Goal: Task Accomplishment & Management: Manage account settings

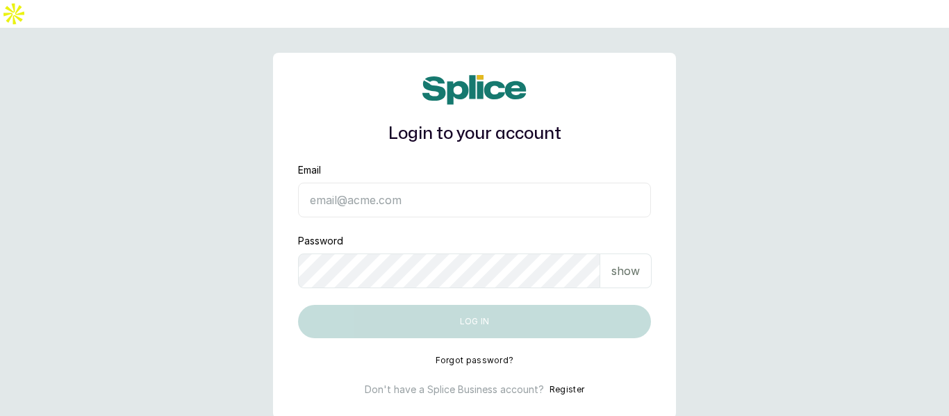
type input "info@taupesalon.com"
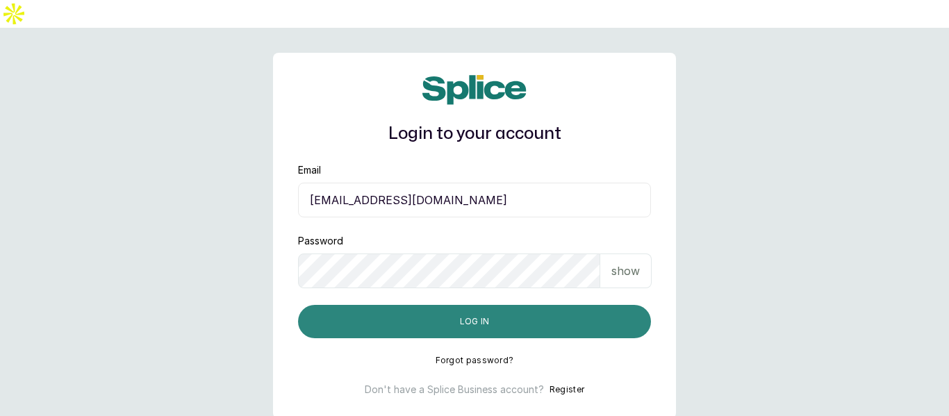
click at [593, 305] on button "Log in" at bounding box center [474, 321] width 353 height 33
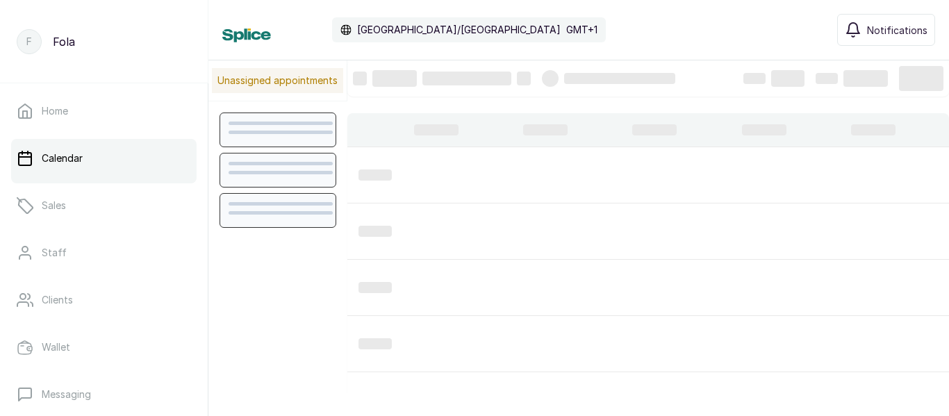
scroll to position [468, 0]
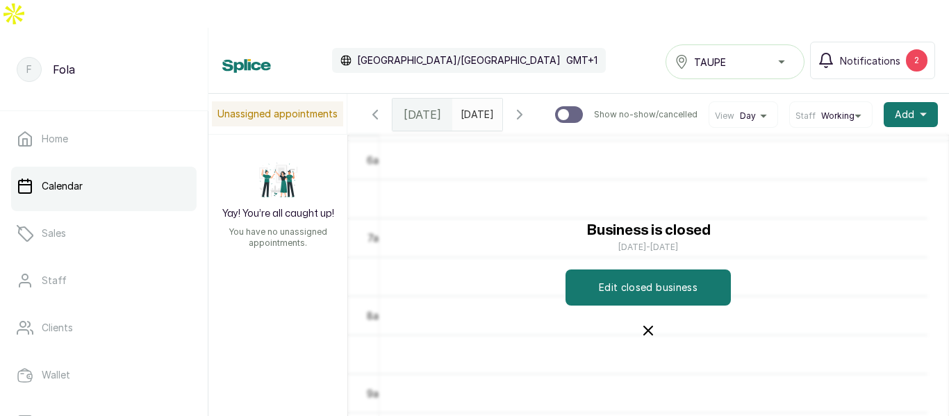
click at [66, 179] on p "Calendar" at bounding box center [62, 186] width 41 height 14
type input "dd/MM/yyyy"
click at [475, 99] on input "dd/MM/yyyy" at bounding box center [464, 111] width 22 height 24
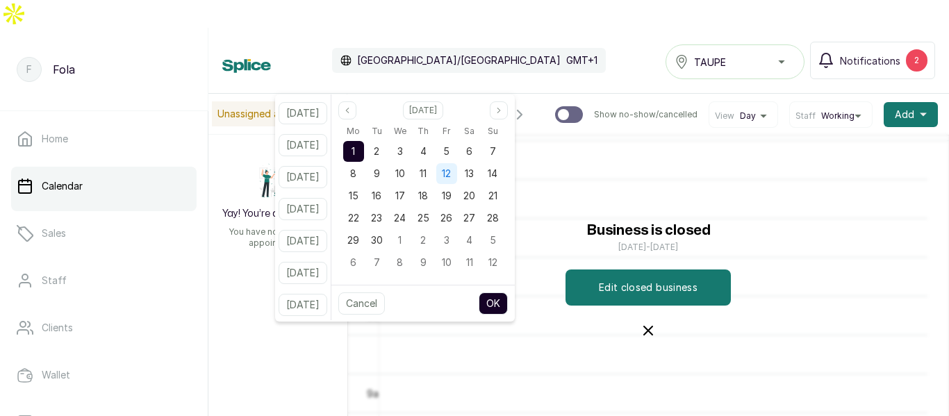
click at [451, 174] on span "12" at bounding box center [446, 173] width 9 height 12
click at [645, 327] on icon "button" at bounding box center [648, 331] width 8 height 8
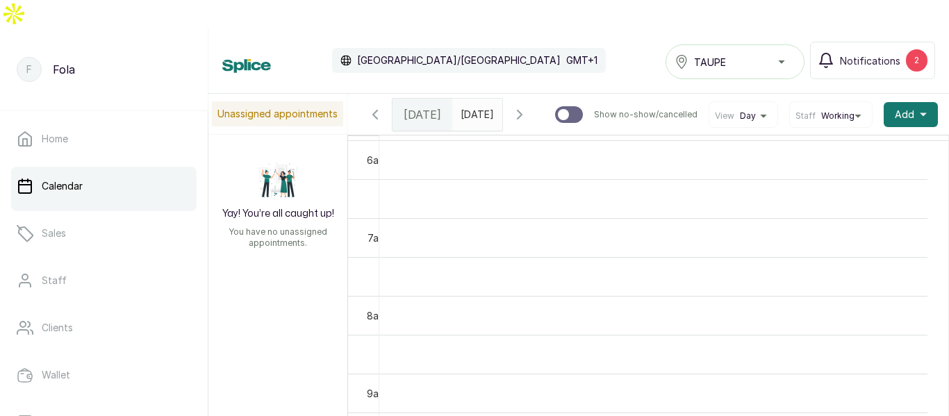
type input "dd/MM/yyyy"
click at [475, 99] on input "dd/MM/yyyy" at bounding box center [464, 111] width 22 height 24
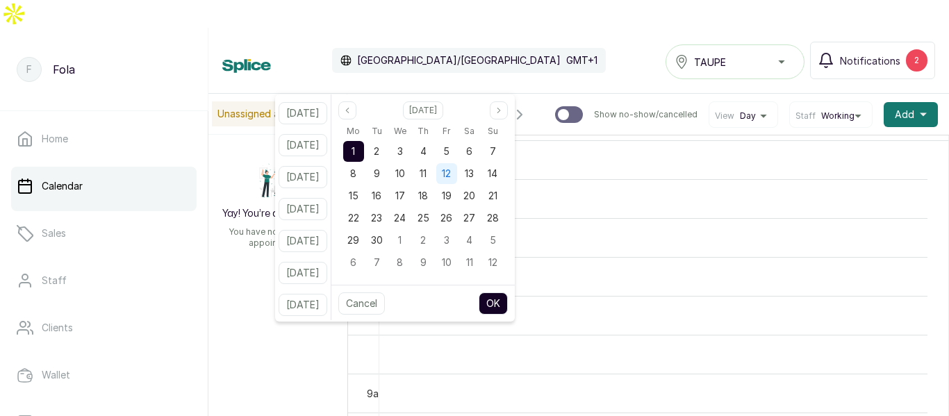
click at [451, 170] on span "12" at bounding box center [446, 173] width 9 height 12
click at [508, 305] on button "OK" at bounding box center [493, 304] width 29 height 22
type input "[DATE]"
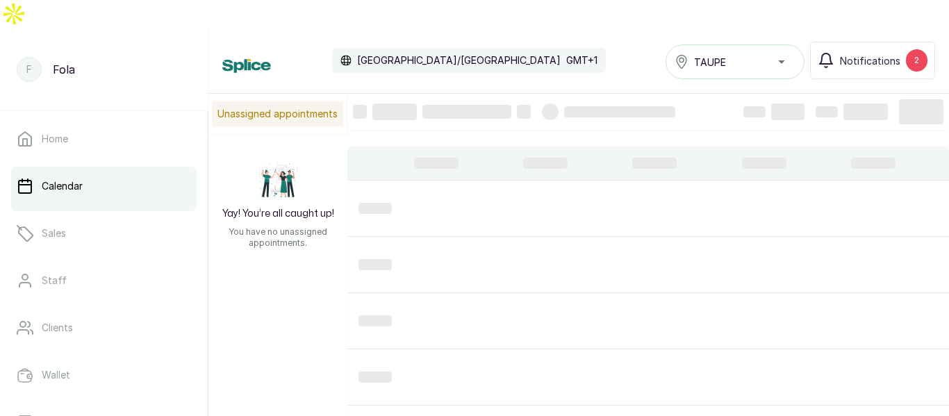
scroll to position [0, 6]
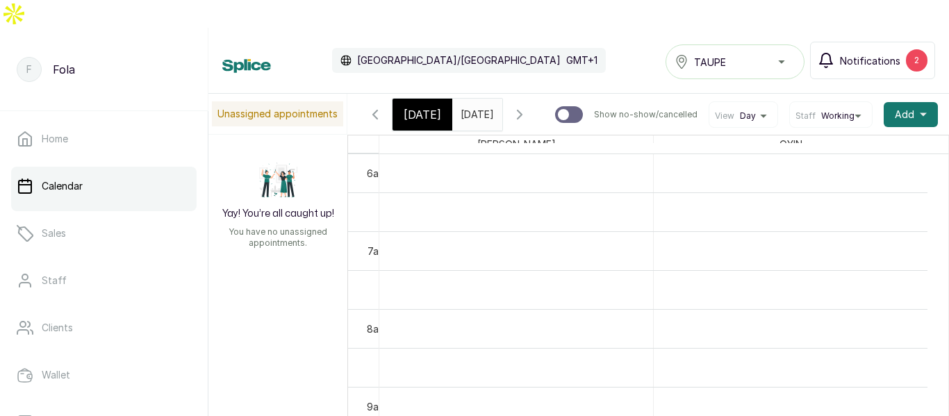
click at [921, 49] on div "2" at bounding box center [917, 60] width 22 height 22
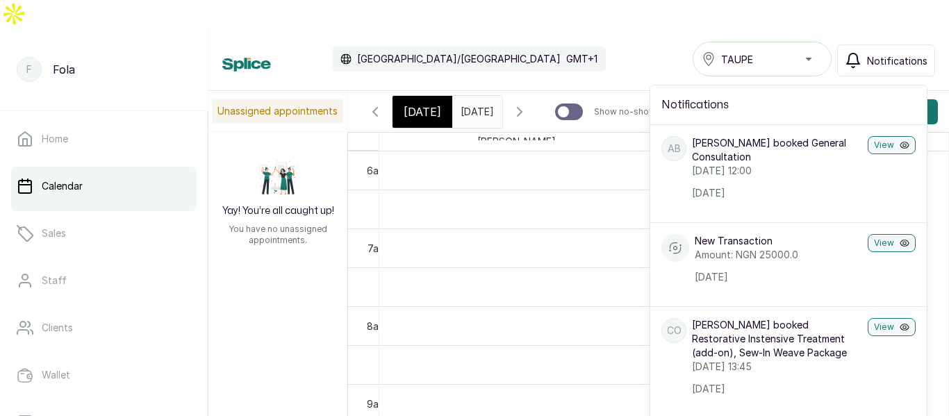
scroll to position [815, 0]
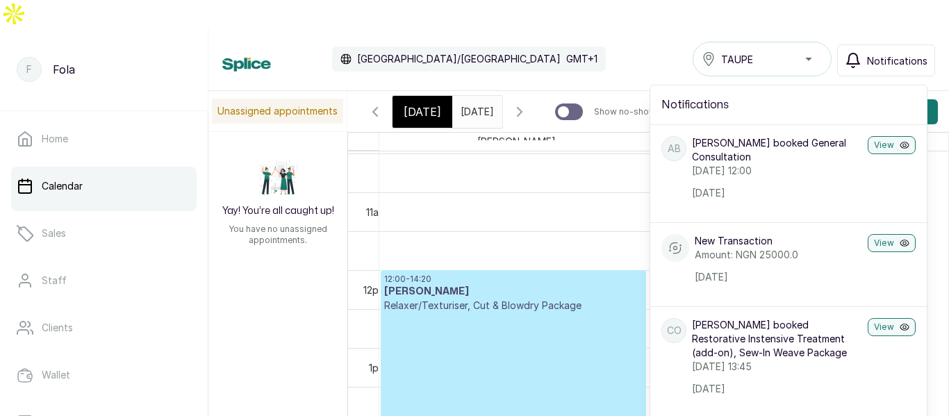
click at [902, 54] on span "Notifications" at bounding box center [897, 61] width 60 height 15
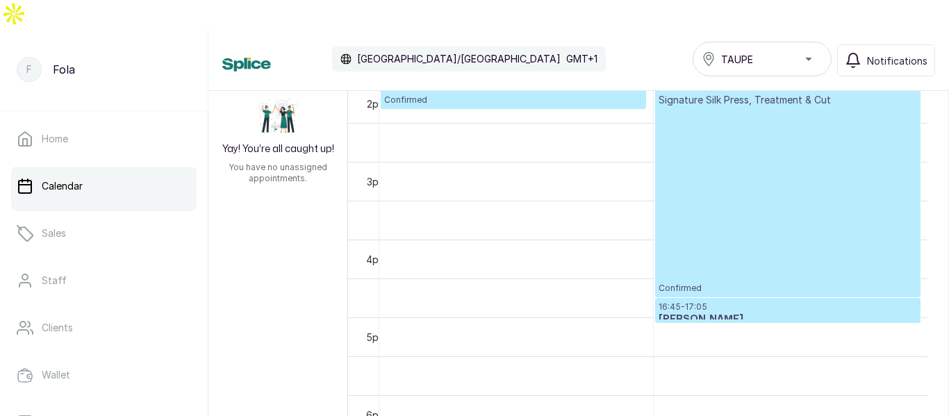
scroll to position [943, 0]
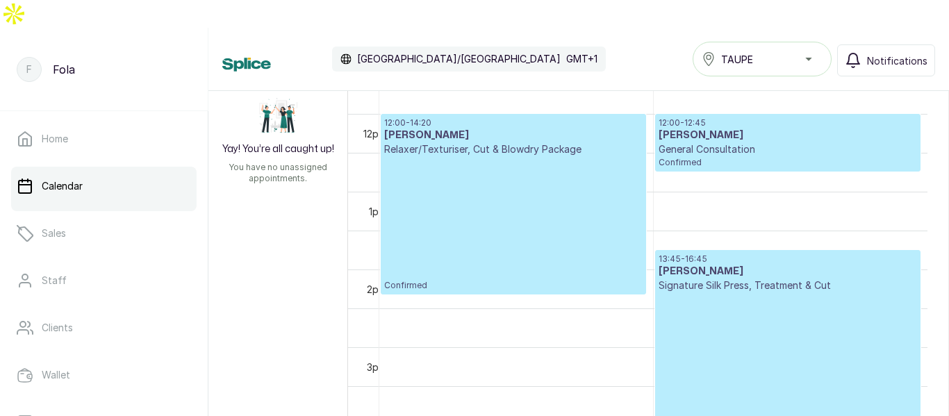
click at [501, 209] on div "12:00 - 14:20 Hadiza Yakasai Relaxer/Texturiser, Cut & Blowdry Package Confirmed" at bounding box center [513, 204] width 259 height 174
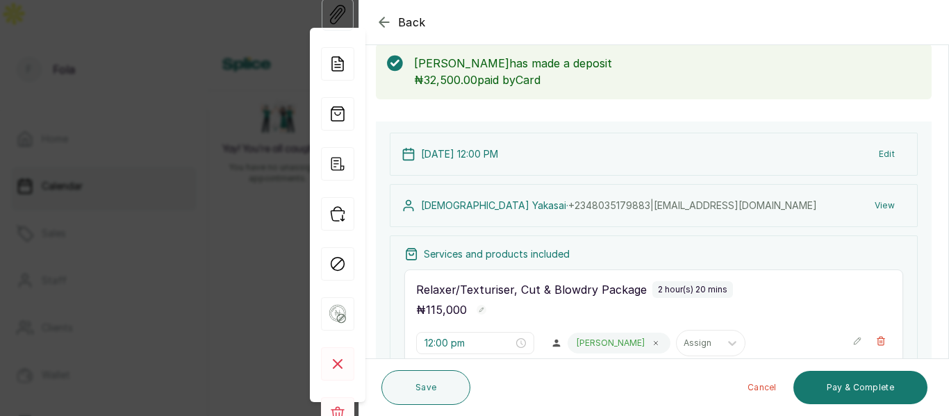
click at [385, 21] on icon "button" at bounding box center [384, 22] width 17 height 17
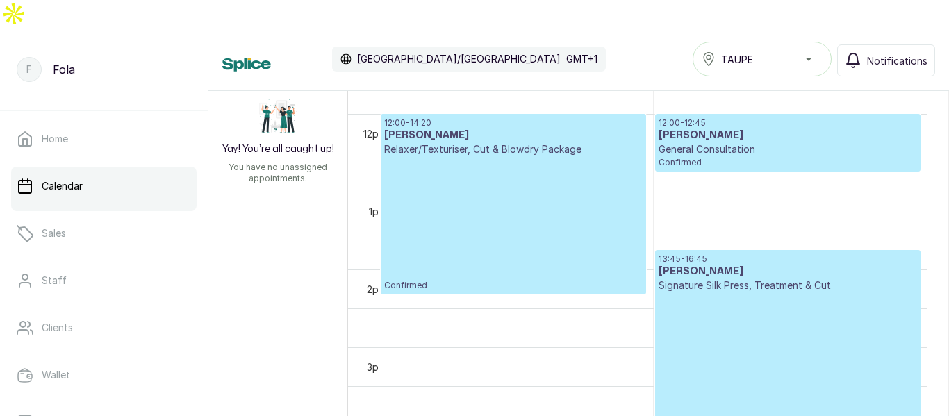
click at [470, 197] on div "12:00 - 14:20 Hadiza Yakasai Relaxer/Texturiser, Cut & Blowdry Package Confirmed" at bounding box center [513, 204] width 259 height 174
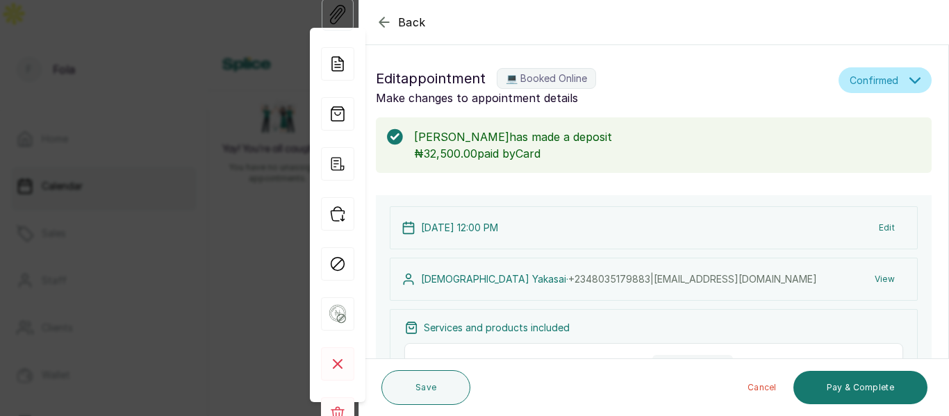
click at [383, 21] on icon "button" at bounding box center [384, 22] width 17 height 17
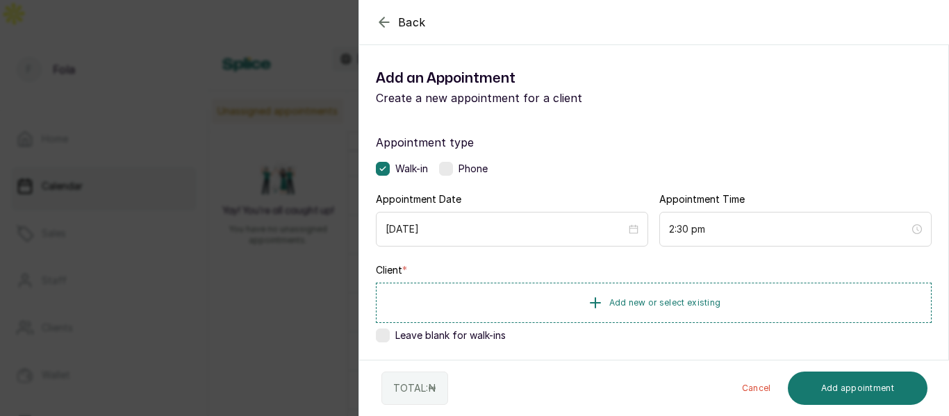
click at [386, 25] on icon "button" at bounding box center [384, 22] width 17 height 17
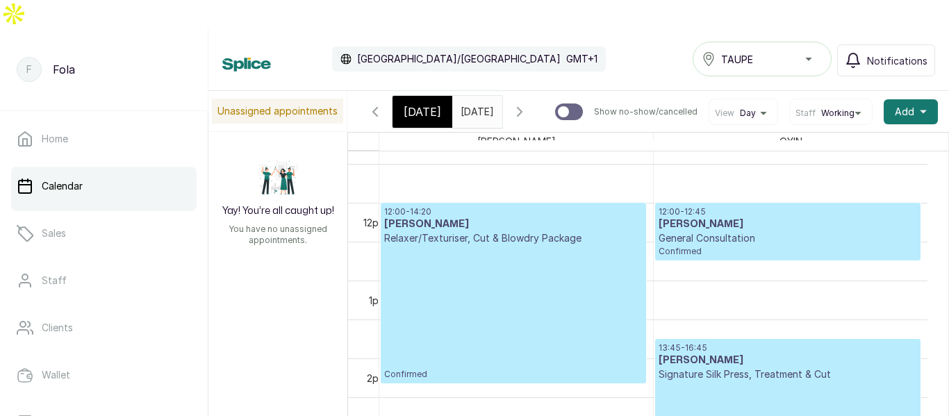
scroll to position [878, 0]
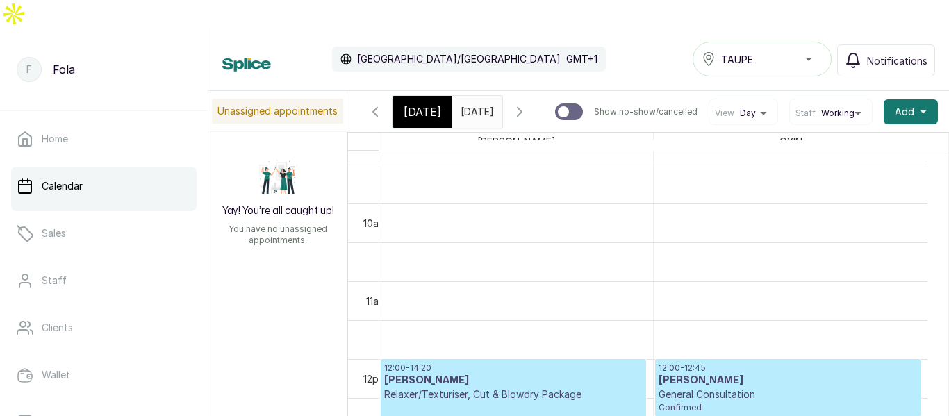
click at [528, 104] on icon "button" at bounding box center [519, 112] width 17 height 17
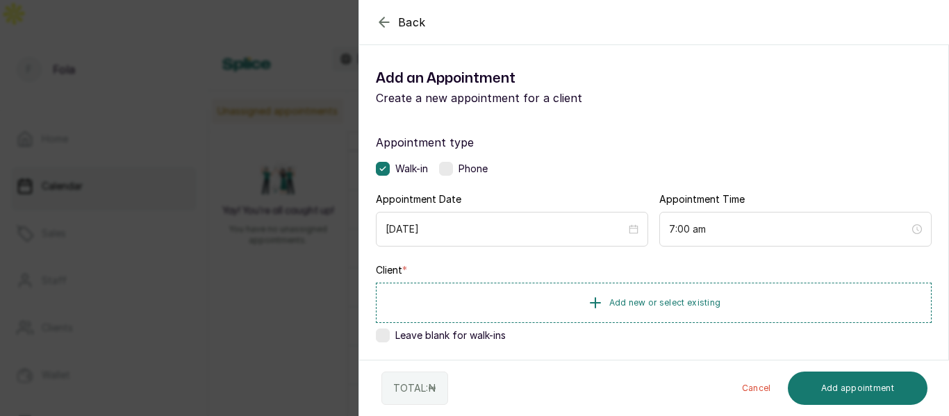
click at [389, 19] on icon "button" at bounding box center [384, 22] width 17 height 17
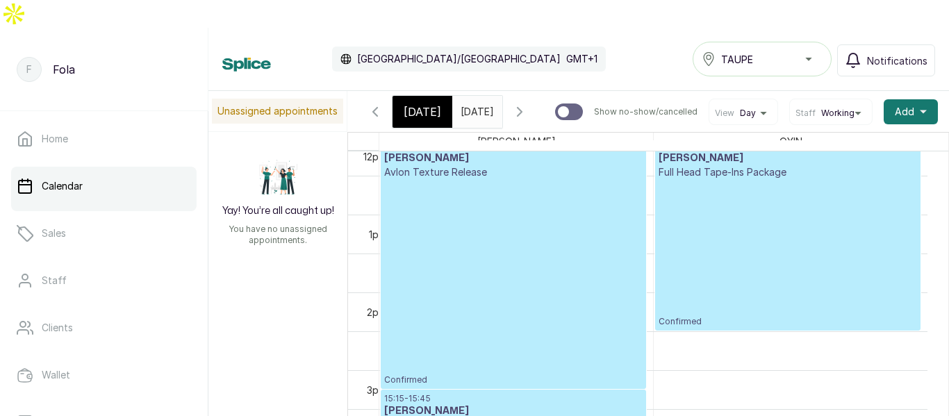
scroll to position [851, 0]
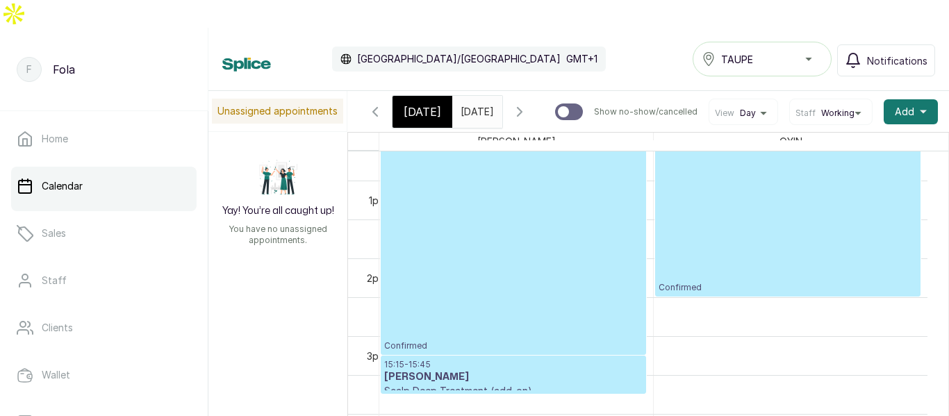
click at [578, 370] on h3 "[PERSON_NAME]" at bounding box center [513, 377] width 259 height 14
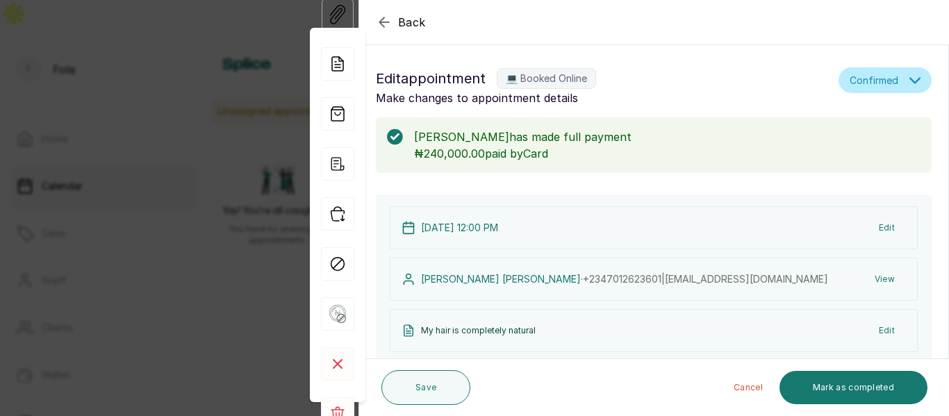
click at [388, 22] on icon "button" at bounding box center [383, 21] width 9 height 9
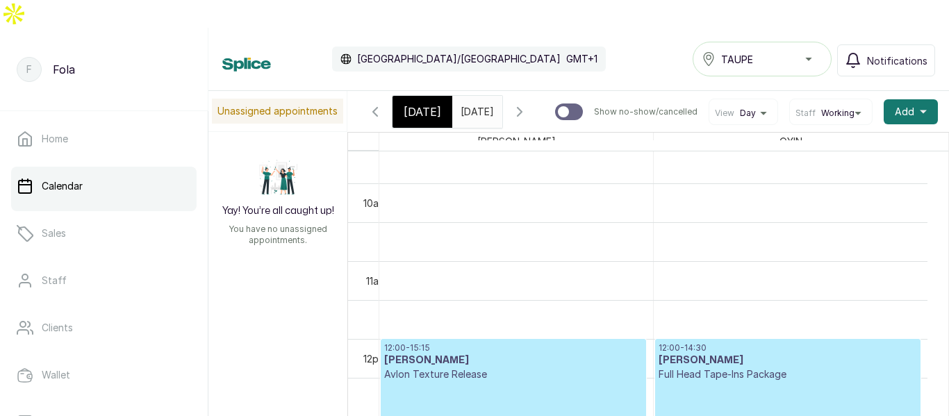
click at [528, 104] on icon "button" at bounding box center [519, 112] width 17 height 17
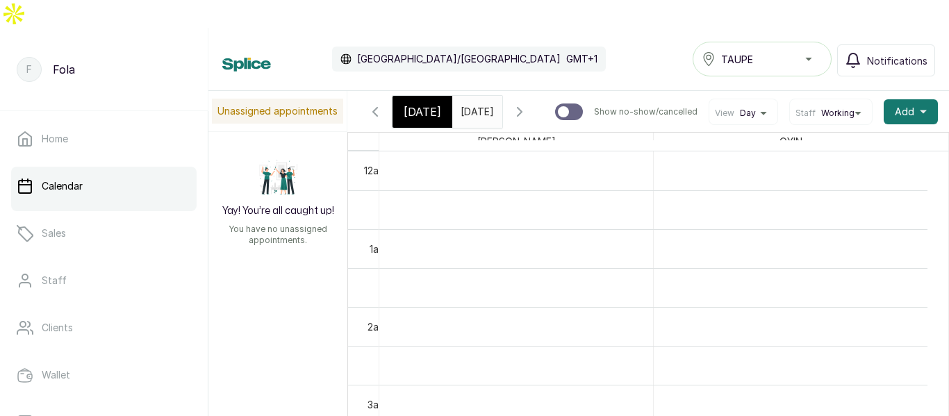
click at [423, 104] on span "[DATE]" at bounding box center [423, 112] width 38 height 17
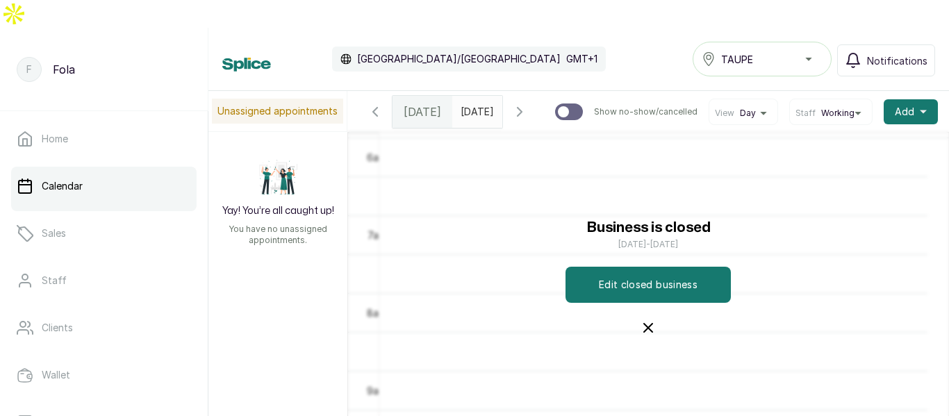
click at [644, 324] on icon "button" at bounding box center [648, 328] width 8 height 8
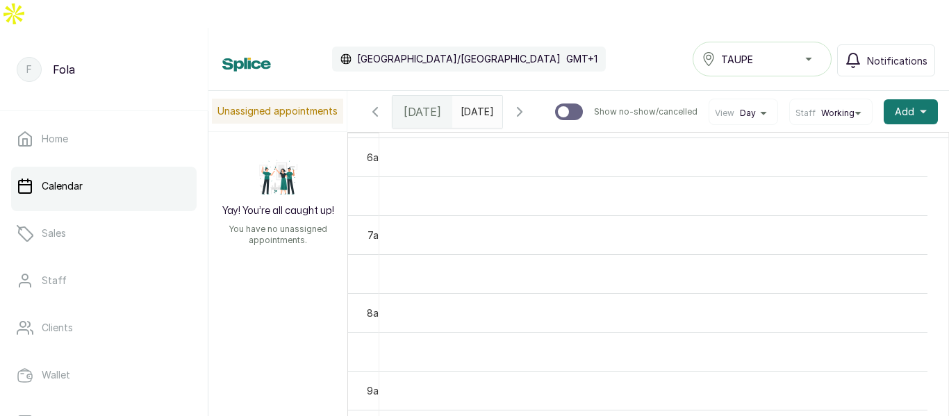
click at [528, 104] on icon "button" at bounding box center [519, 112] width 17 height 17
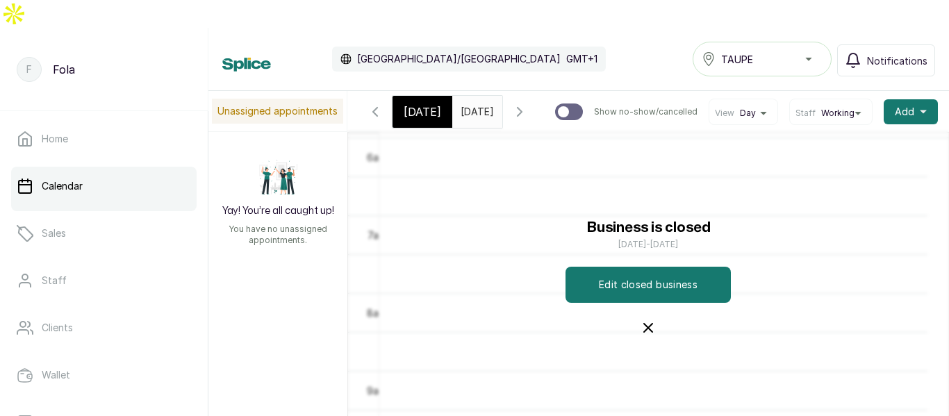
click at [467, 97] on input "[DATE]" at bounding box center [464, 109] width 22 height 24
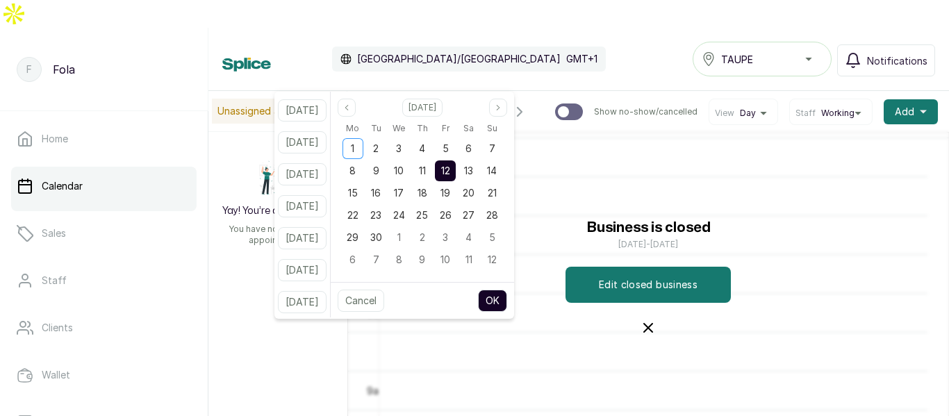
click at [450, 173] on span "12" at bounding box center [445, 171] width 9 height 12
click at [507, 305] on button "OK" at bounding box center [492, 301] width 29 height 22
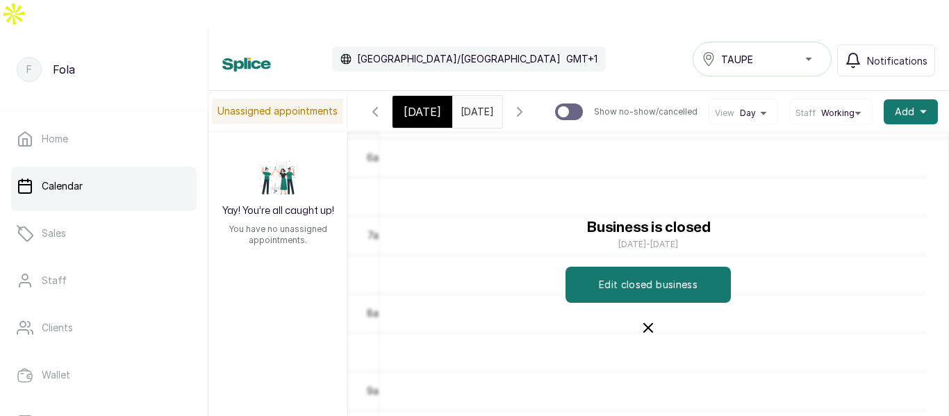
click at [648, 320] on icon "button" at bounding box center [648, 328] width 17 height 17
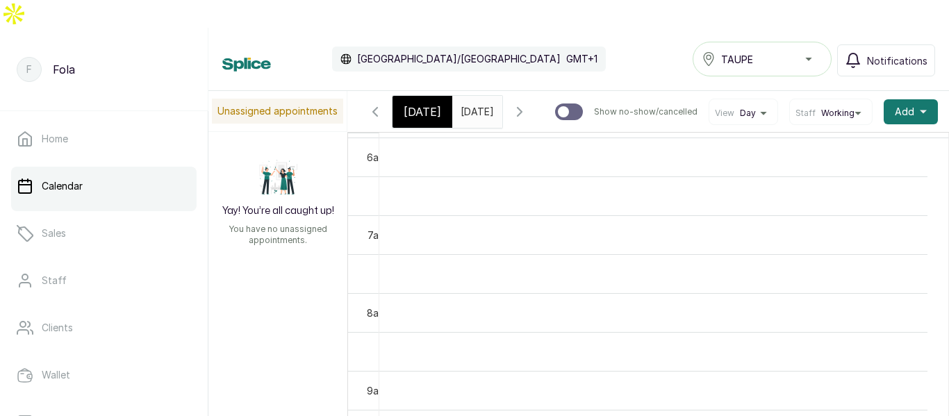
click at [475, 97] on input "[DATE]" at bounding box center [464, 109] width 22 height 24
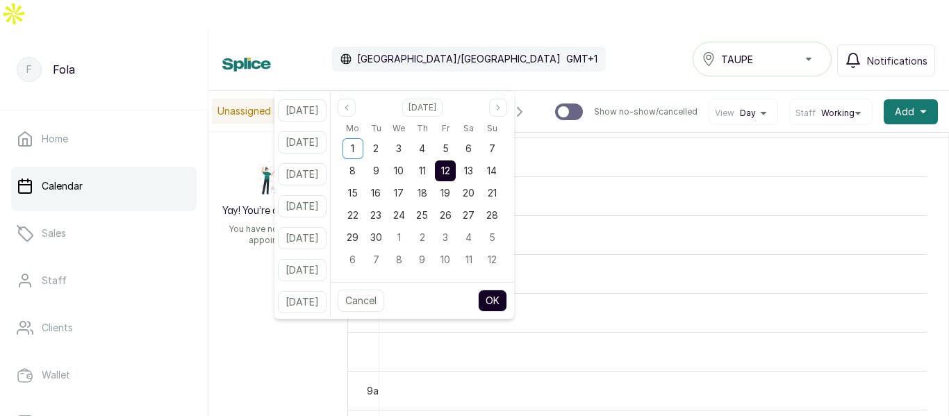
click at [450, 170] on span "12" at bounding box center [445, 171] width 9 height 12
click at [507, 296] on button "OK" at bounding box center [492, 301] width 29 height 22
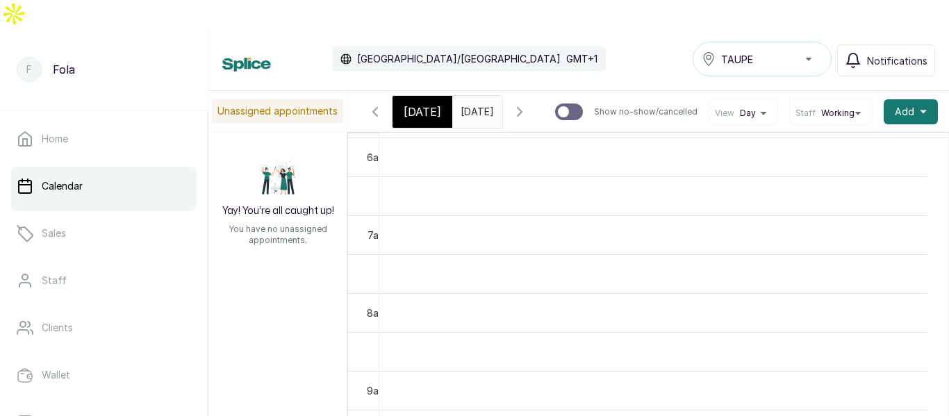
click at [475, 97] on input "[DATE]" at bounding box center [464, 109] width 22 height 24
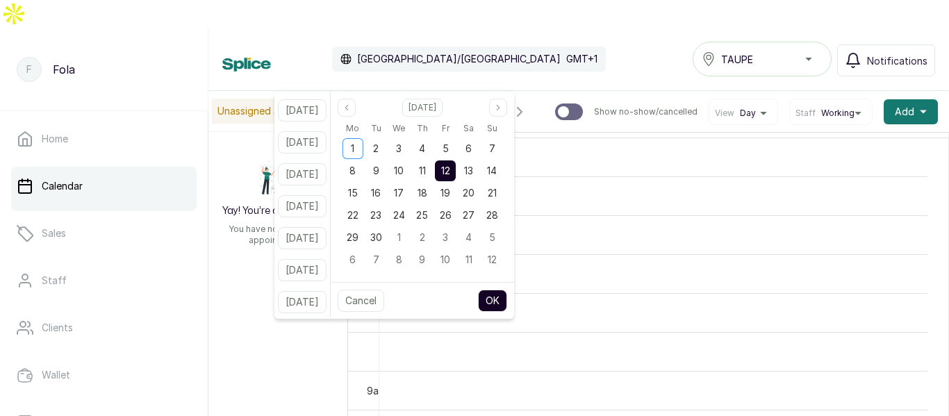
click at [507, 310] on button "OK" at bounding box center [492, 301] width 29 height 22
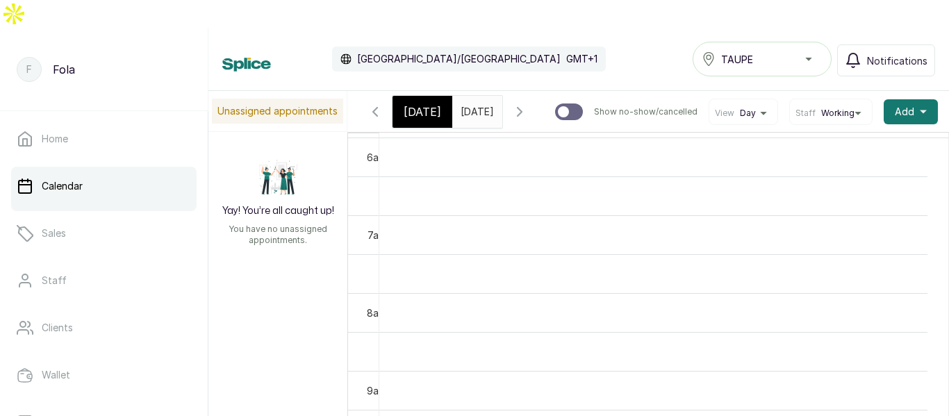
click at [473, 97] on input "[DATE]" at bounding box center [464, 109] width 22 height 24
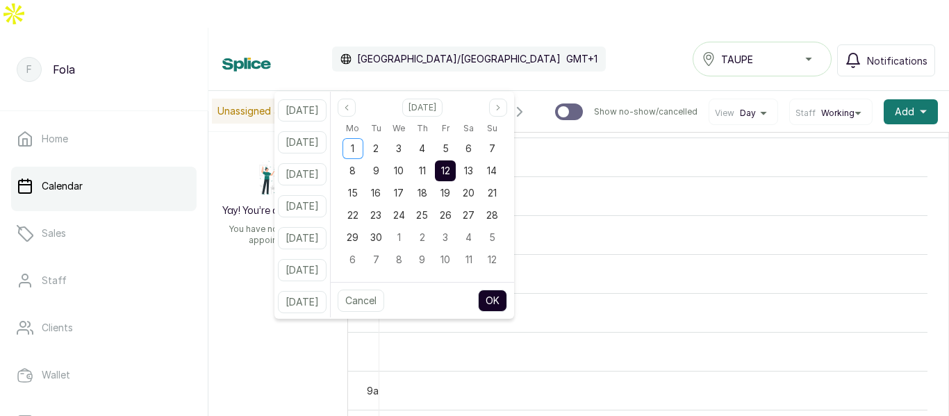
click at [450, 172] on span "12" at bounding box center [445, 171] width 9 height 12
click at [450, 171] on span "12" at bounding box center [445, 171] width 9 height 12
click at [507, 299] on button "OK" at bounding box center [492, 301] width 29 height 22
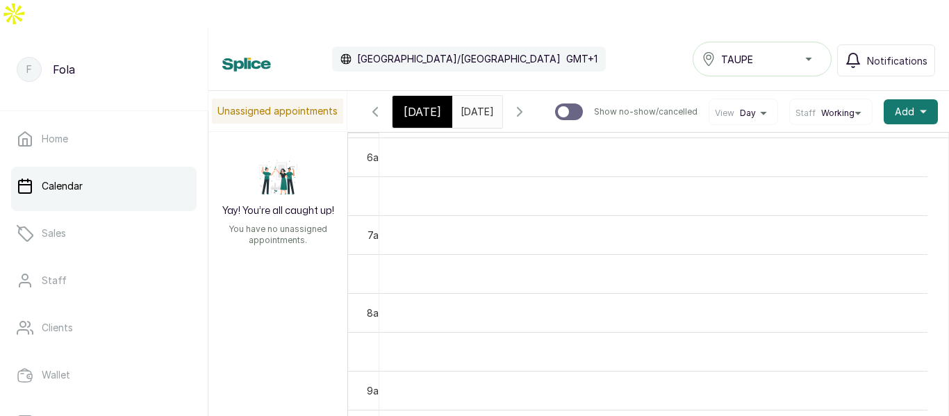
click at [506, 293] on td at bounding box center [653, 312] width 548 height 39
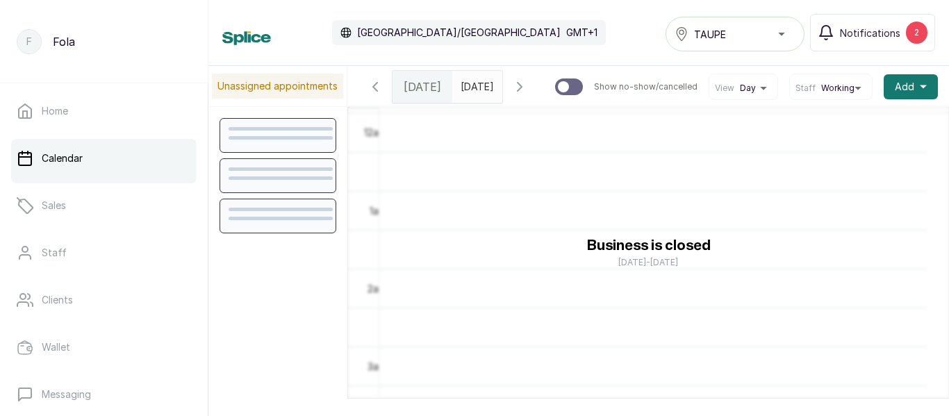
scroll to position [468, 0]
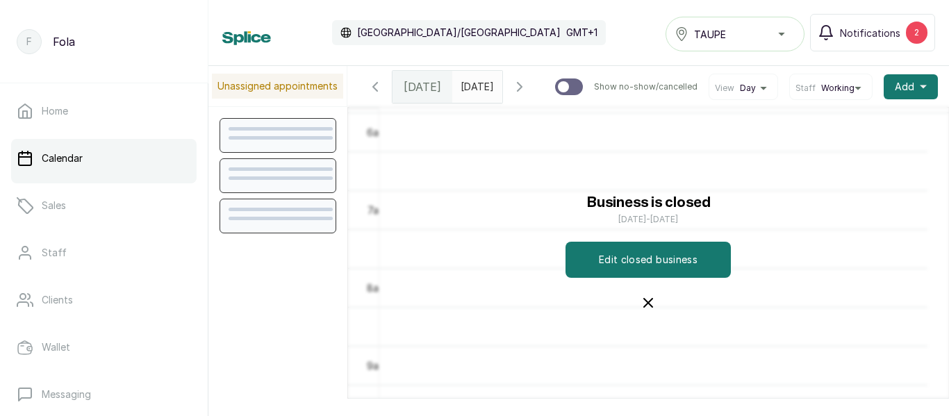
click at [644, 306] on icon "button" at bounding box center [648, 303] width 8 height 8
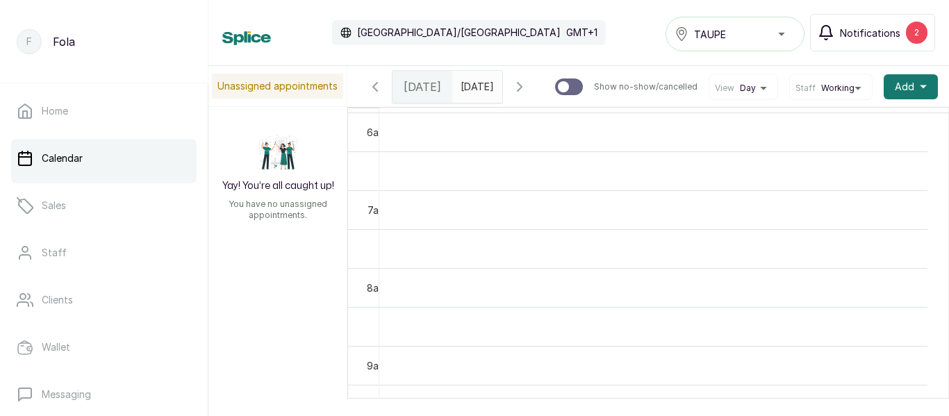
click at [919, 42] on div "2" at bounding box center [917, 33] width 22 height 22
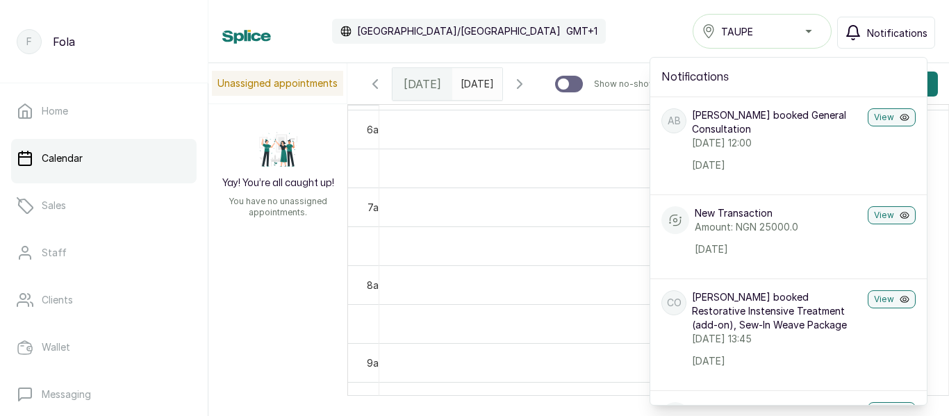
type input "dd/MM/yyyy"
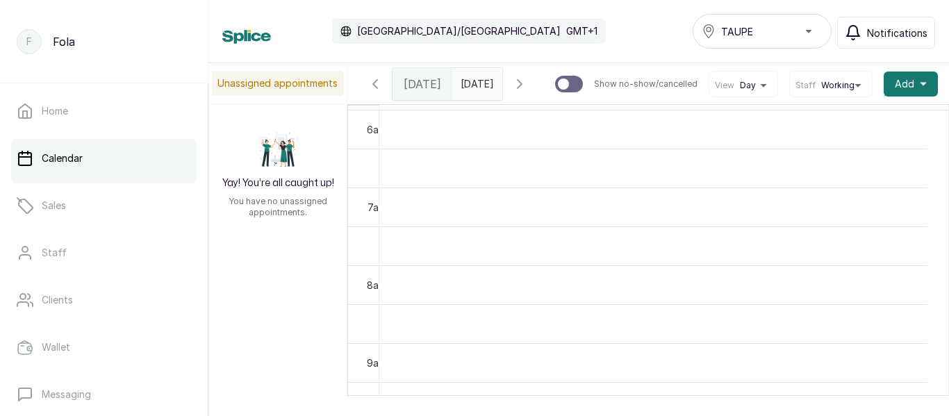
click at [475, 84] on input "dd/MM/yyyy" at bounding box center [464, 81] width 22 height 24
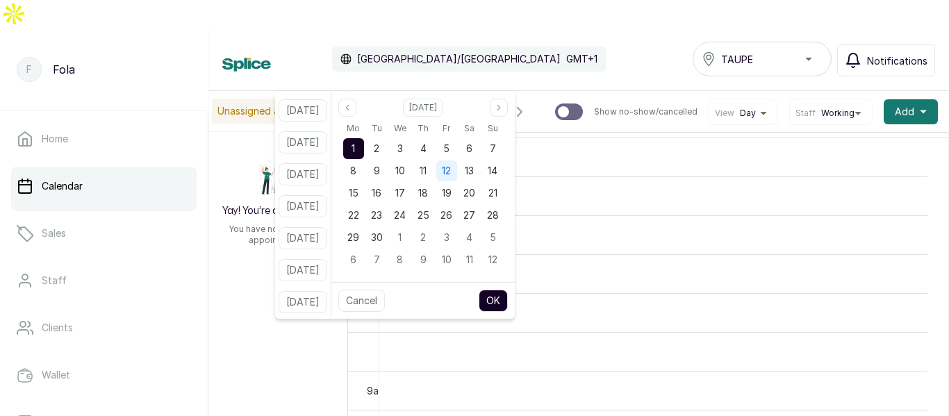
click at [451, 169] on span "12" at bounding box center [446, 171] width 9 height 12
click at [507, 299] on button "OK" at bounding box center [493, 301] width 29 height 22
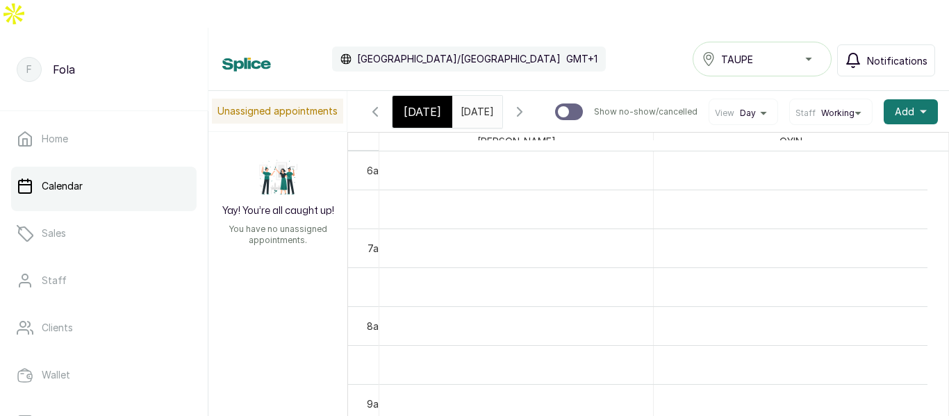
type input "[DATE]"
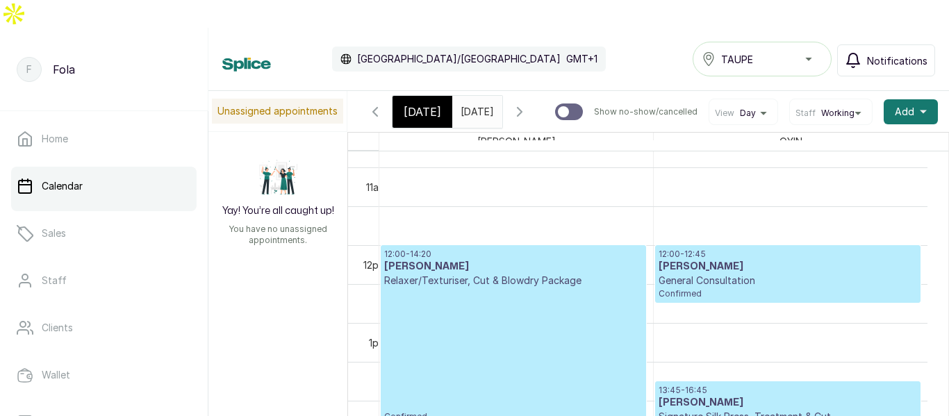
scroll to position [0, 0]
click at [528, 104] on icon "button" at bounding box center [519, 112] width 17 height 17
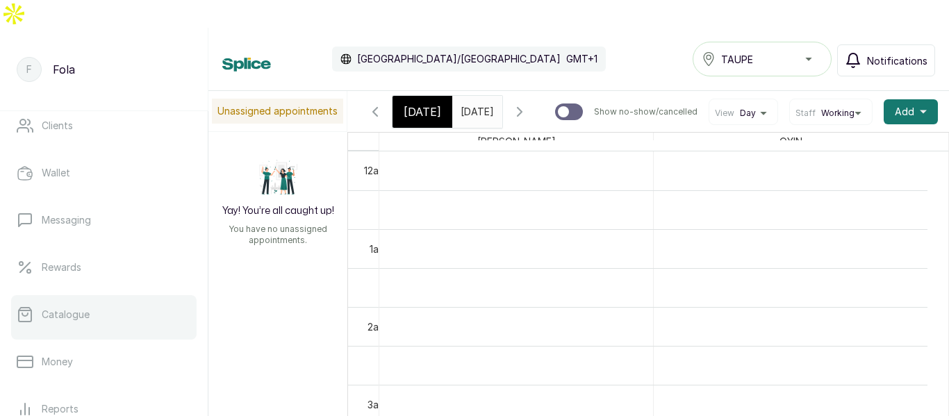
click at [74, 308] on p "Catalogue" at bounding box center [66, 315] width 48 height 14
